Goal: Transaction & Acquisition: Purchase product/service

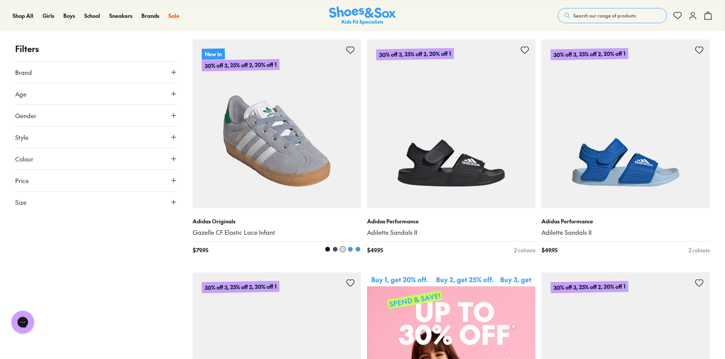
click at [274, 92] on img at bounding box center [277, 123] width 168 height 168
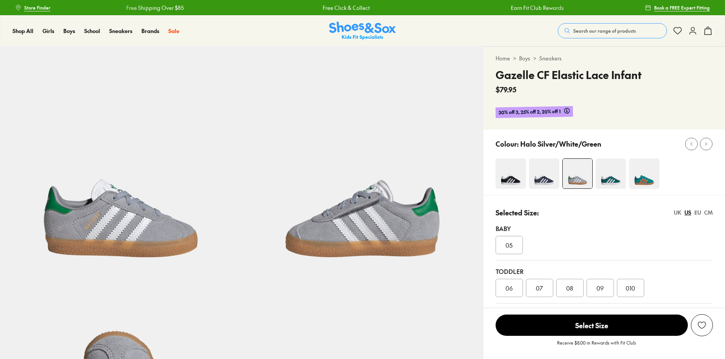
select select "*"
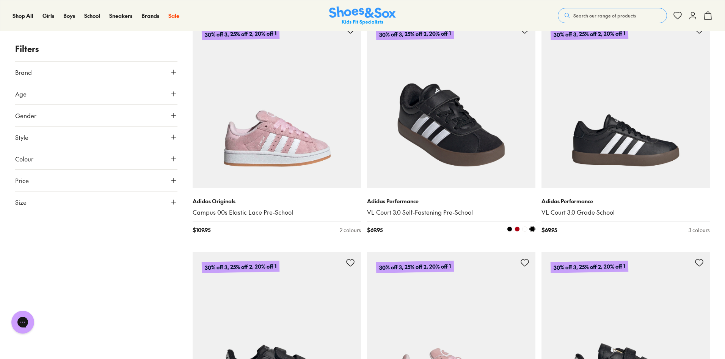
scroll to position [611, 0]
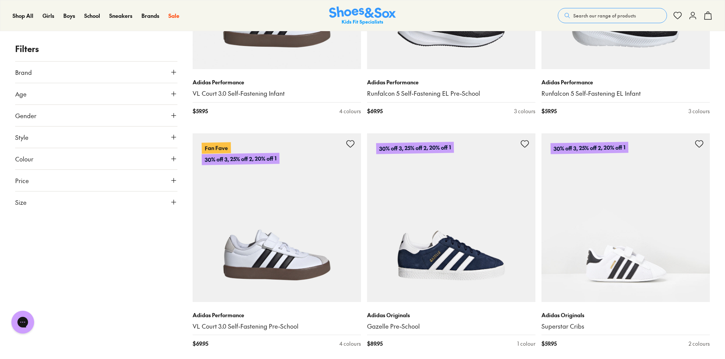
scroll to position [4444, 0]
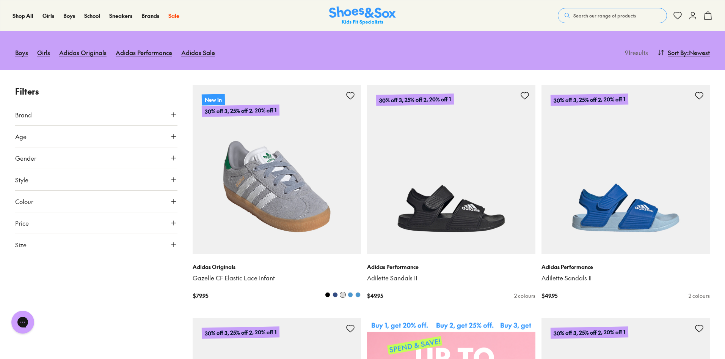
scroll to position [114, 0]
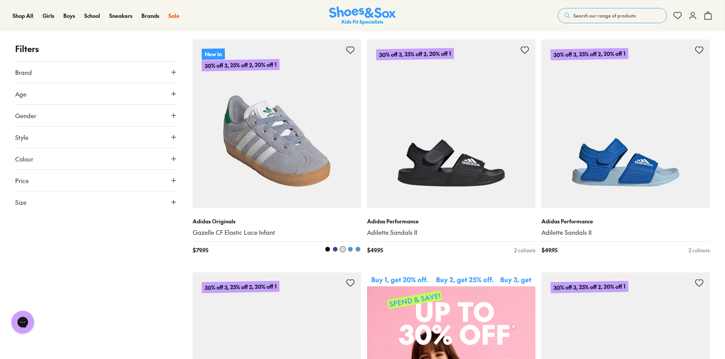
click at [271, 138] on img at bounding box center [277, 123] width 168 height 168
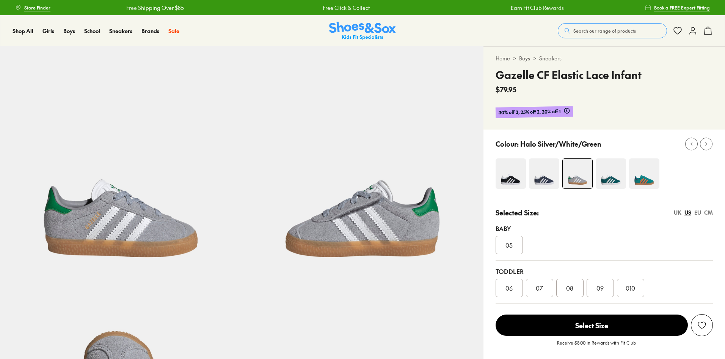
select select "*"
drag, startPoint x: 607, startPoint y: 75, endPoint x: 499, endPoint y: 77, distance: 108.9
click at [499, 77] on h4 "Gazelle CF Elastic Lace Infant" at bounding box center [569, 75] width 146 height 16
copy h4 "Gazelle CF Elastic Lace"
click at [583, 28] on span "Search our range of products" at bounding box center [605, 30] width 63 height 7
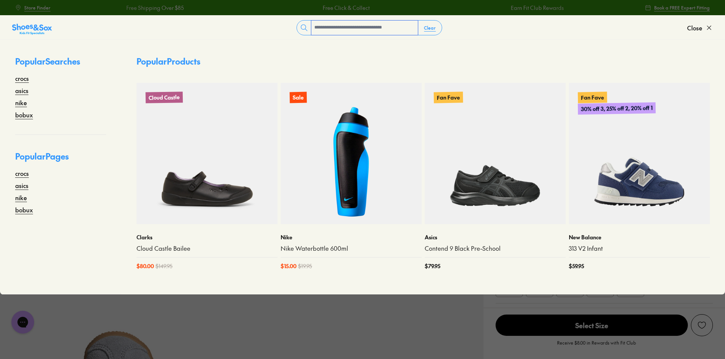
paste input "**********"
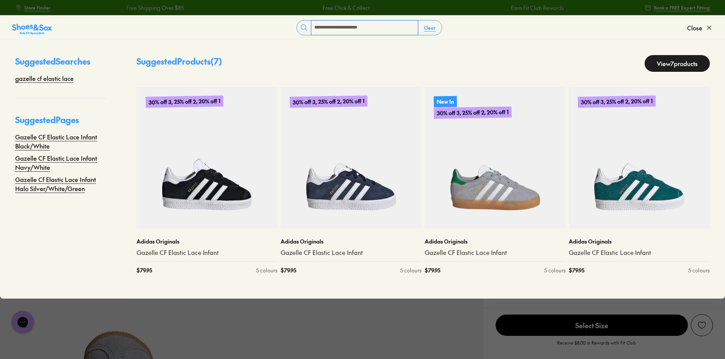
type input "**********"
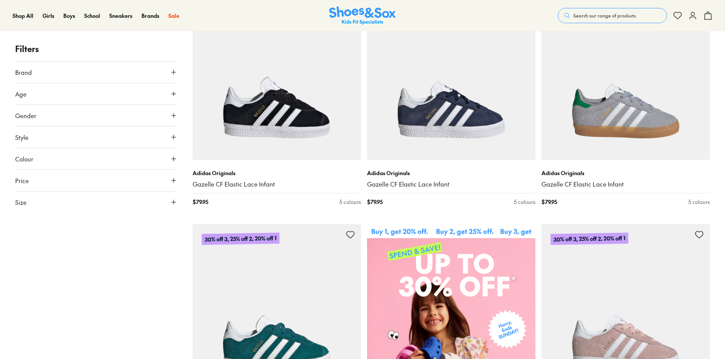
scroll to position [266, 0]
